Goal: Find specific page/section: Find specific page/section

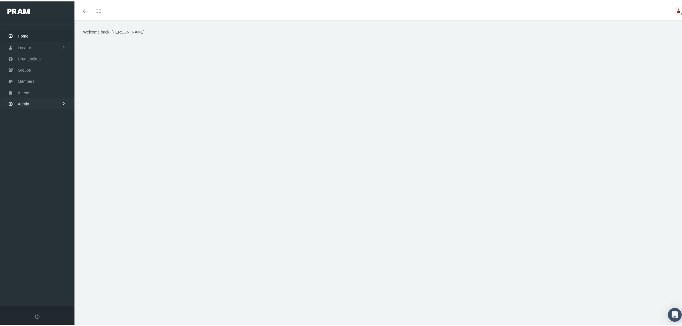
click at [40, 100] on link "Admin" at bounding box center [37, 102] width 74 height 11
click at [45, 133] on link "Claims" at bounding box center [37, 136] width 74 height 10
click at [40, 199] on span "Claims Audit" at bounding box center [33, 199] width 22 height 10
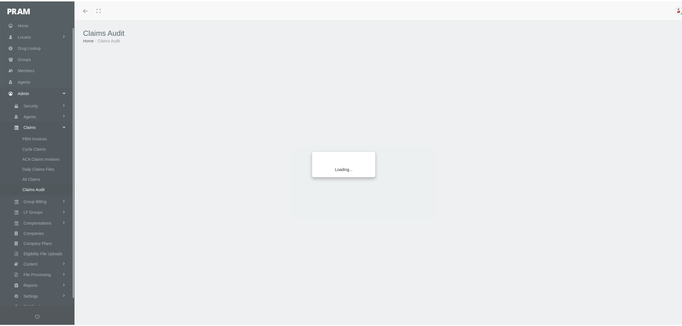
scroll to position [14, 0]
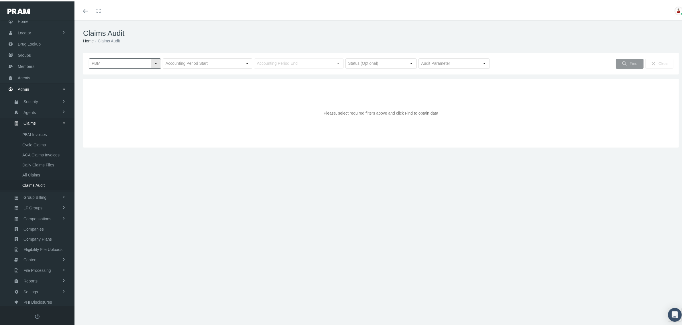
click at [135, 61] on input "text" at bounding box center [120, 62] width 62 height 10
click at [109, 107] on div "RXEDO" at bounding box center [124, 110] width 70 height 9
type input "RXEDO"
click at [223, 65] on input "text" at bounding box center [202, 62] width 79 height 10
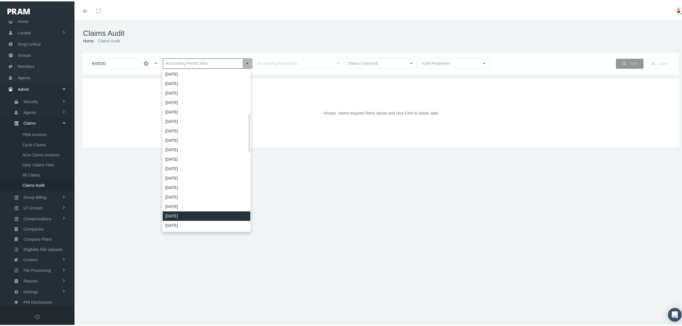
click at [188, 215] on div "December 2022" at bounding box center [207, 214] width 88 height 9
type input "December 2022"
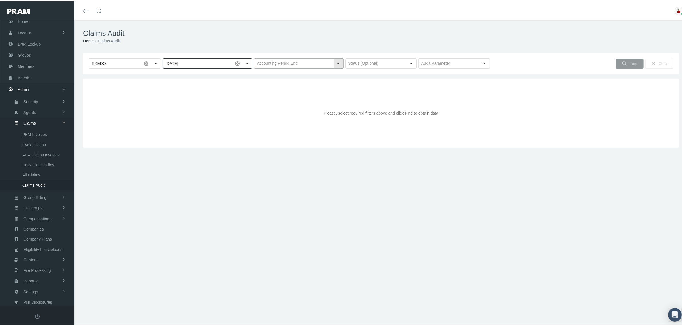
click at [334, 62] on div "Select" at bounding box center [338, 62] width 9 height 9
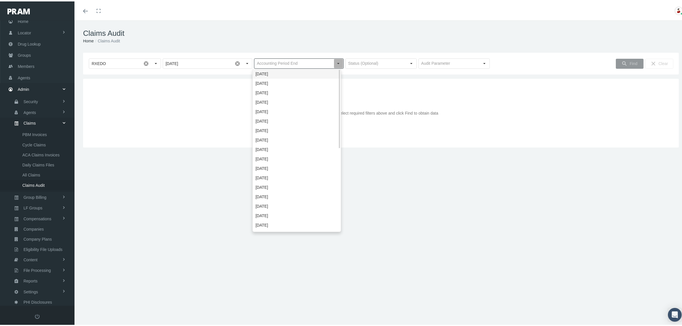
click at [307, 71] on div "October 2025" at bounding box center [297, 72] width 88 height 9
type input "October 2025"
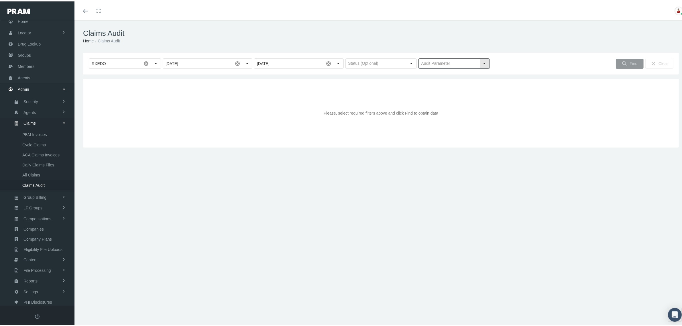
click at [450, 61] on input "text" at bounding box center [449, 62] width 61 height 10
click at [440, 74] on div "Benefit Max" at bounding box center [451, 72] width 70 height 9
type input "Benefit Max"
click at [622, 60] on icon "Find" at bounding box center [624, 62] width 5 height 5
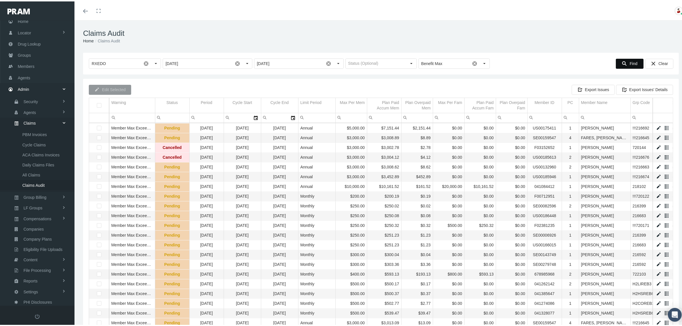
click at [605, 117] on input "Filter cell" at bounding box center [604, 116] width 51 height 9
type input "ake"
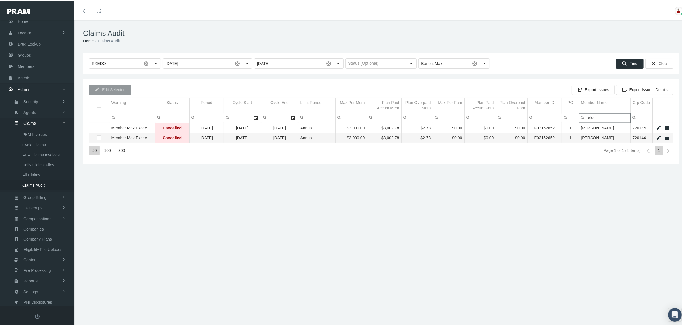
click at [605, 117] on input "ake" at bounding box center [604, 116] width 51 height 9
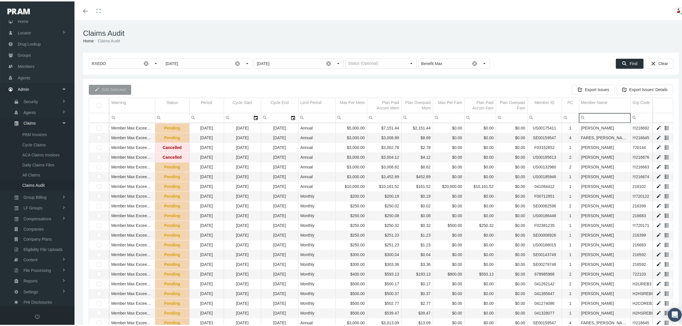
click at [590, 115] on input "Filter cell" at bounding box center [604, 116] width 51 height 9
type input "aker"
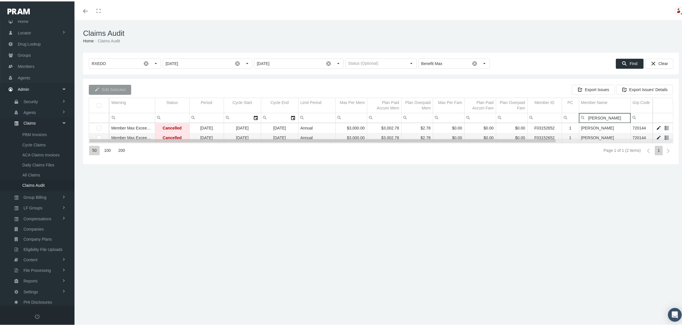
type input "akers"
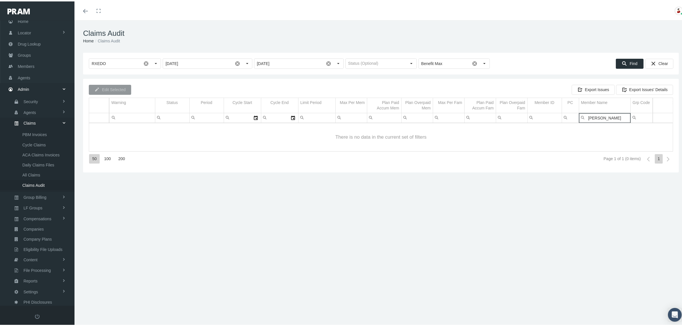
click at [594, 116] on input "akers" at bounding box center [604, 116] width 51 height 9
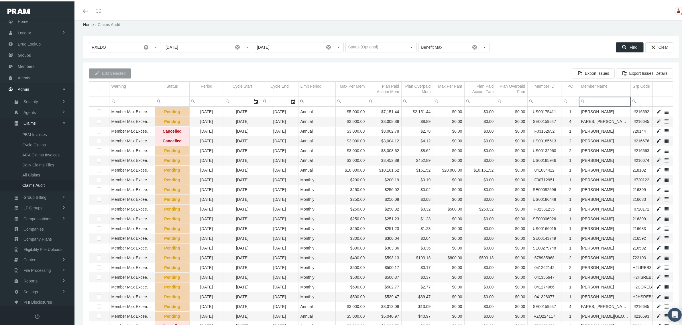
scroll to position [0, 0]
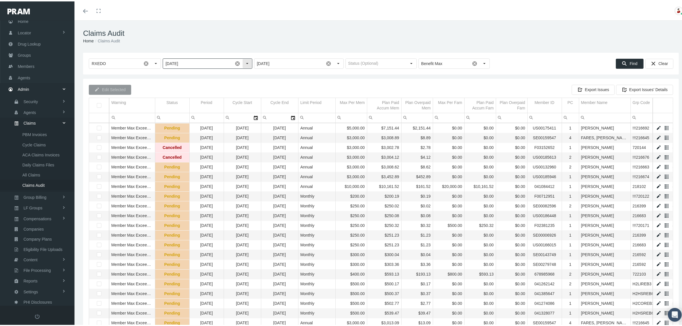
click at [246, 62] on div "Select" at bounding box center [247, 62] width 9 height 9
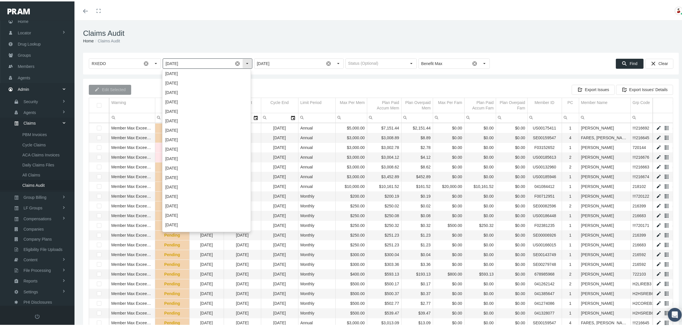
scroll to position [180, 0]
click at [199, 91] on div "January 2024" at bounding box center [207, 91] width 88 height 9
type input "January 2024"
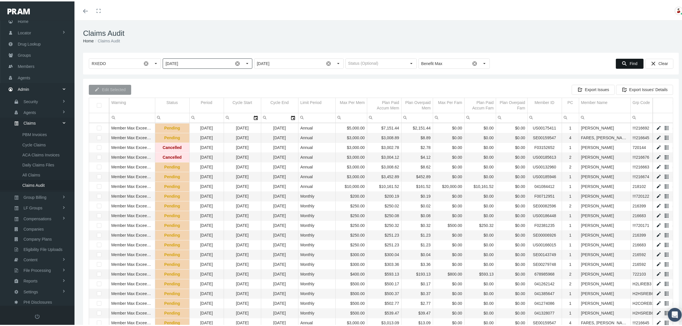
click at [622, 63] on icon "Find" at bounding box center [624, 62] width 5 height 5
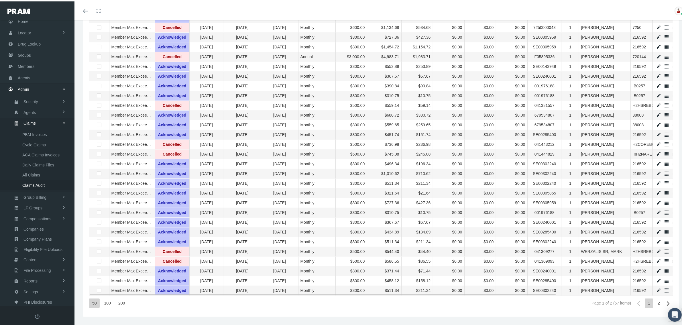
scroll to position [319, 0]
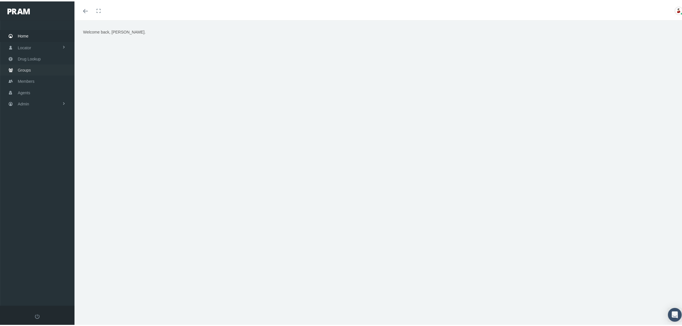
click at [30, 67] on span "Groups" at bounding box center [24, 68] width 13 height 11
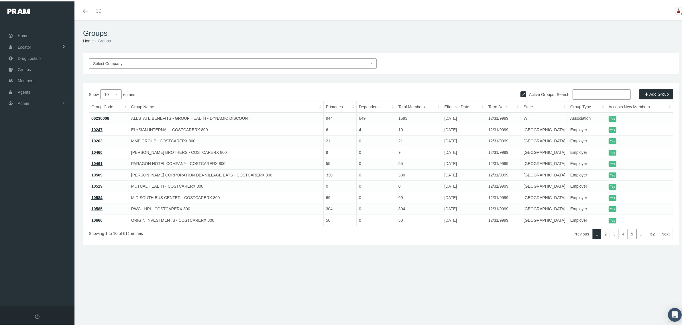
click at [576, 92] on input "Search:" at bounding box center [602, 93] width 58 height 10
paste input "216723"
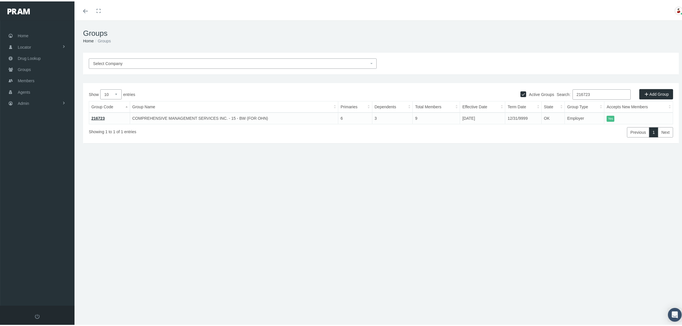
type input "216723"
click at [102, 115] on link "216723" at bounding box center [97, 117] width 13 height 5
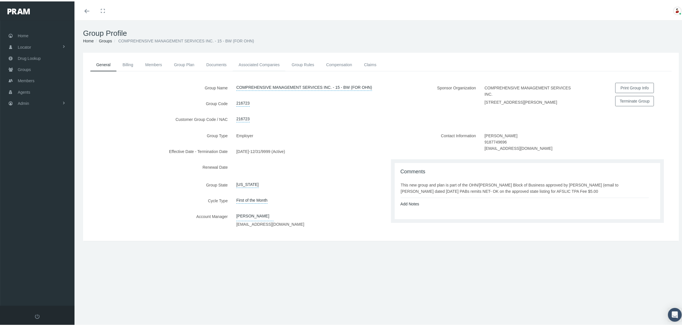
click at [266, 65] on link "Associated Companies" at bounding box center [259, 63] width 53 height 13
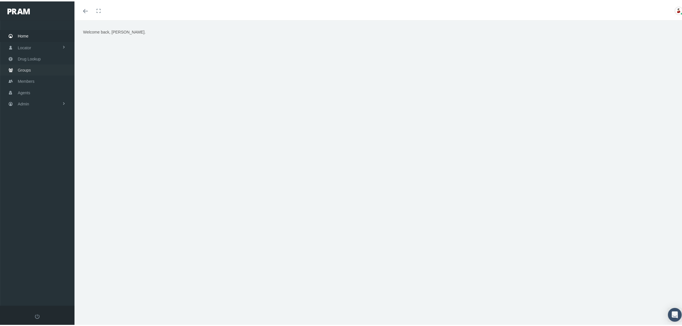
click at [20, 68] on span "Groups" at bounding box center [24, 68] width 13 height 11
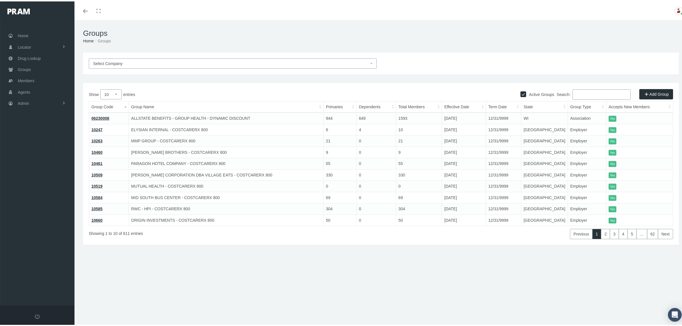
click at [584, 91] on input "Search:" at bounding box center [602, 93] width 58 height 10
paste input "7221020901"
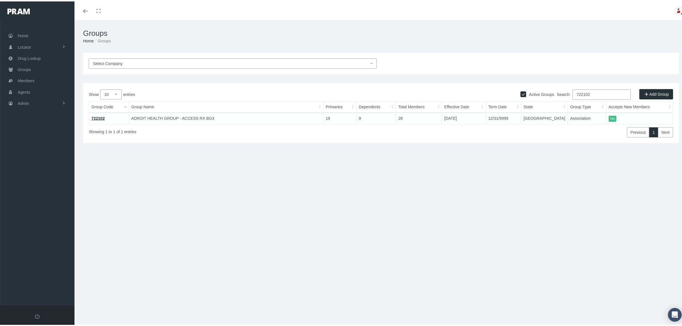
type input "722102"
click at [23, 76] on span "Members" at bounding box center [26, 79] width 17 height 11
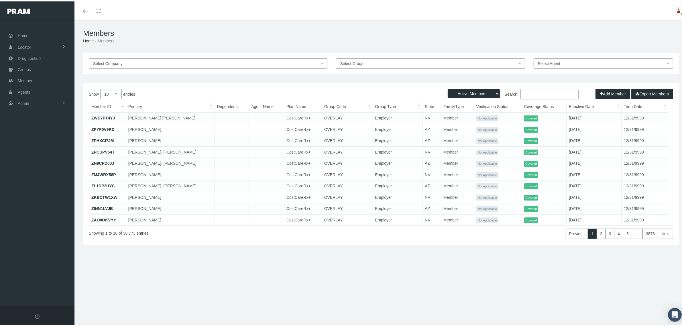
click at [539, 93] on input "Search:" at bounding box center [550, 93] width 58 height 10
paste input "679685029"
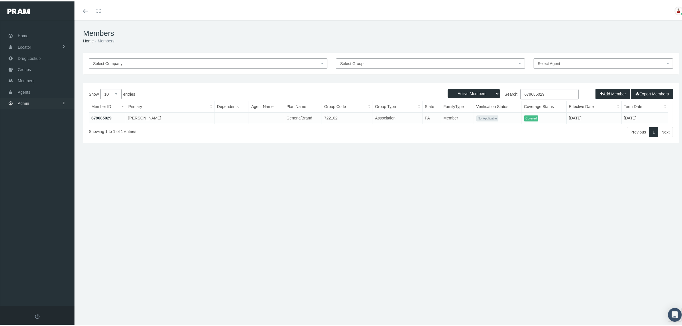
type input "679685029"
click at [32, 100] on link "Admin" at bounding box center [37, 101] width 74 height 11
click at [38, 237] on link "Settings" at bounding box center [37, 241] width 74 height 10
click at [44, 226] on span "State Allowable Settings" at bounding box center [43, 230] width 43 height 10
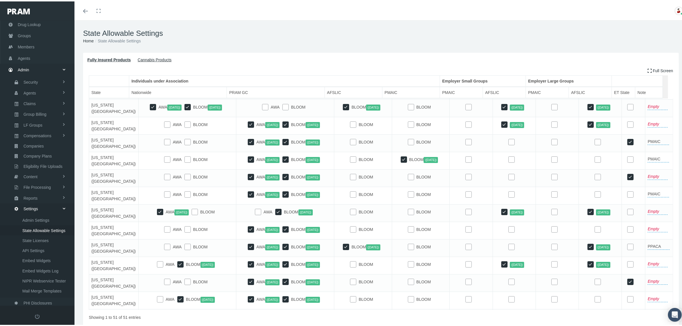
scroll to position [466, 0]
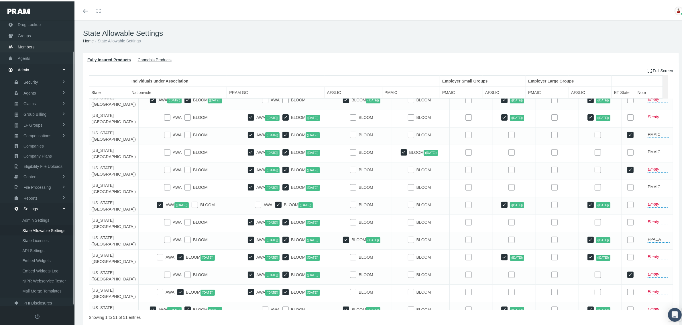
click at [32, 42] on span "Members" at bounding box center [26, 45] width 17 height 11
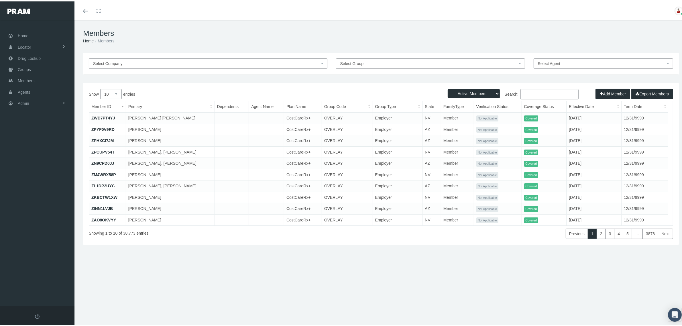
click at [539, 93] on input "Search:" at bounding box center [550, 93] width 58 height 10
paste input "041467520"
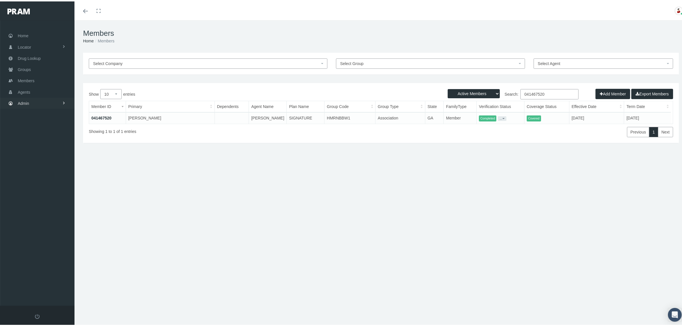
type input "041467520"
click at [26, 99] on span "Admin" at bounding box center [23, 102] width 11 height 11
click at [46, 239] on link "Settings" at bounding box center [37, 241] width 74 height 10
click at [54, 225] on span "State Allowable Settings" at bounding box center [43, 230] width 43 height 10
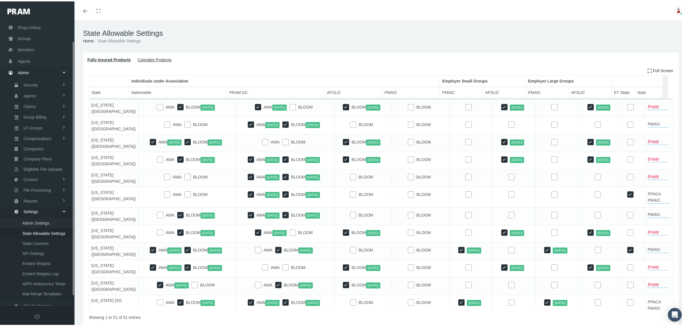
scroll to position [34, 0]
click at [26, 43] on span "Members" at bounding box center [26, 45] width 17 height 11
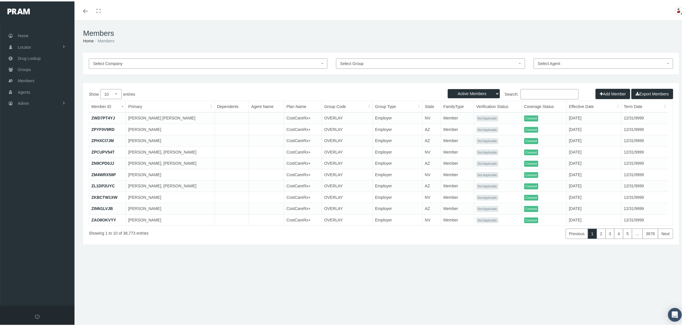
click at [399, 29] on h1 "Members" at bounding box center [381, 32] width 596 height 9
